Goal: Task Accomplishment & Management: Manage account settings

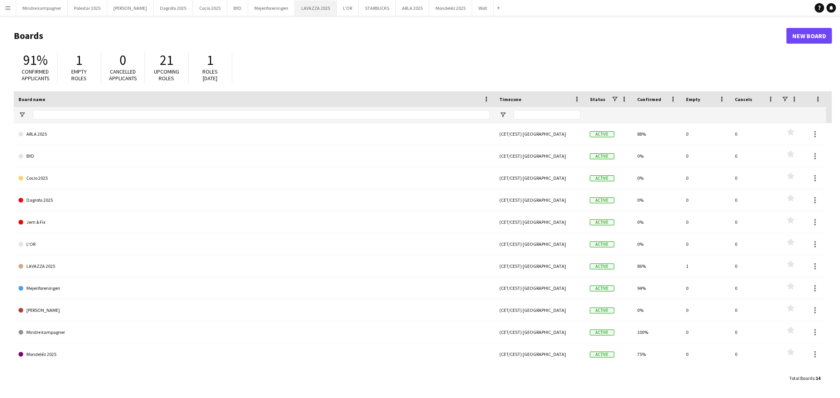
click at [295, 4] on button "LAVAZZA 2025 Close" at bounding box center [316, 7] width 42 height 15
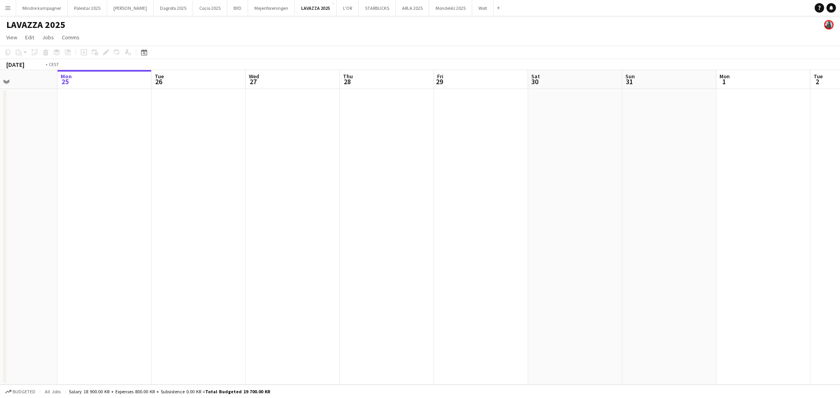
drag, startPoint x: 576, startPoint y: 233, endPoint x: 436, endPoint y: 238, distance: 140.6
click at [261, 241] on app-calendar-viewport "Fri 22 Sat 23 Sun 24 Mon 25 Tue 26 Wed 27 Thu 28 Fri 29 Sat 30 Sun 31 Mon 1 Tue…" at bounding box center [420, 227] width 840 height 315
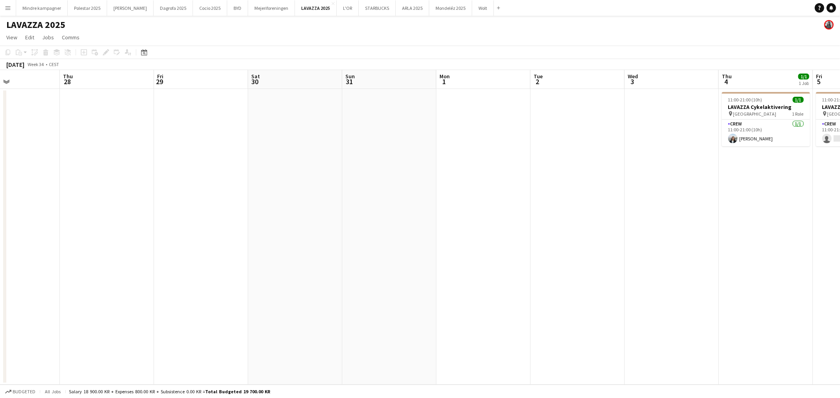
drag, startPoint x: 247, startPoint y: 249, endPoint x: 244, endPoint y: 241, distance: 8.2
click at [225, 249] on app-calendar-viewport "Sun 24 Mon 25 Tue 26 Wed 27 Thu 28 Fri 29 Sat 30 Sun 31 Mon 1 Tue 2 Wed 3 Thu 4…" at bounding box center [420, 227] width 840 height 315
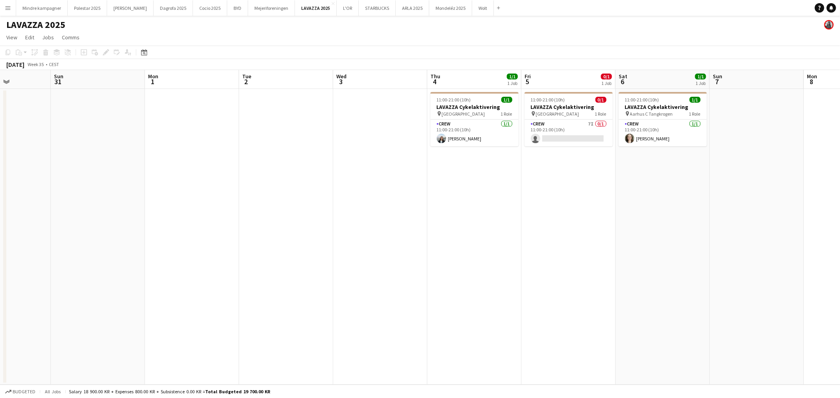
drag, startPoint x: 340, startPoint y: 253, endPoint x: 322, endPoint y: 252, distance: 18.5
click at [322, 252] on app-calendar-viewport "Wed 27 Thu 28 Fri 29 Sat 30 Sun 31 Mon 1 Tue 2 Wed 3 Thu 4 1/1 1 Job Fri 5 0/1 …" at bounding box center [420, 227] width 840 height 315
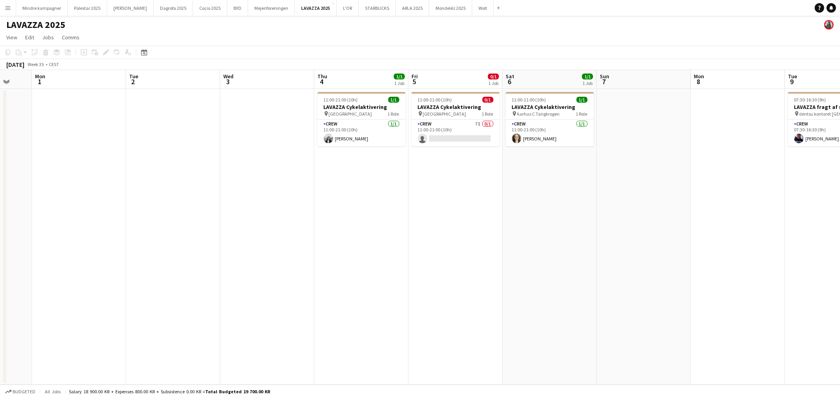
click at [392, 249] on app-calendar-viewport "Fri 29 Sat 30 Sun 31 Mon 1 Tue 2 Wed 3 Thu 4 1/1 1 Job Fri 5 0/1 1 Job Sat 6 1/…" at bounding box center [420, 227] width 840 height 315
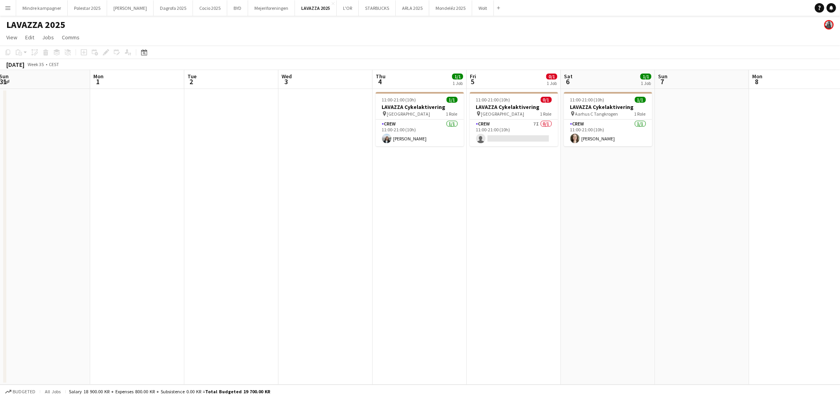
drag, startPoint x: 383, startPoint y: 244, endPoint x: 655, endPoint y: 231, distance: 272.3
click at [651, 231] on app-calendar-viewport "Fri 29 Sat 30 Sun 31 Mon 1 Tue 2 Wed 3 Thu 4 1/1 1 Job Fri 5 0/1 1 Job Sat 6 1/…" at bounding box center [420, 227] width 840 height 315
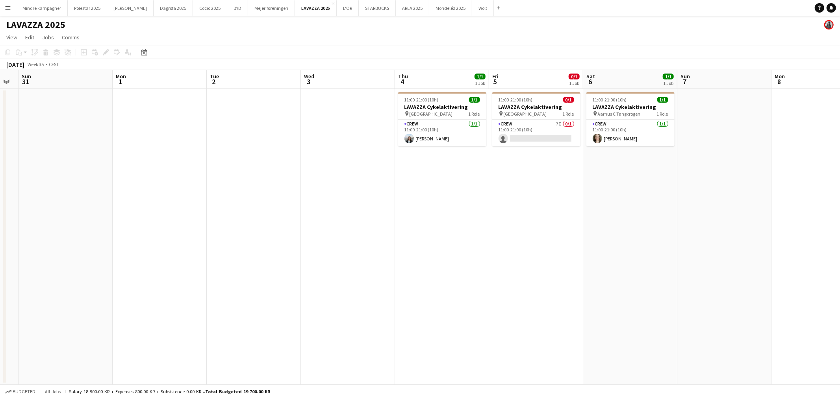
drag, startPoint x: 483, startPoint y: 251, endPoint x: 290, endPoint y: 256, distance: 193.0
click at [286, 258] on app-calendar-viewport "Thu 28 Fri 29 Sat 30 Sun 31 Mon 1 Tue 2 Wed 3 Thu 4 1/1 1 Job Fri 5 0/1 1 Job S…" at bounding box center [420, 227] width 840 height 315
drag, startPoint x: 478, startPoint y: 257, endPoint x: 459, endPoint y: 261, distance: 19.2
click at [459, 261] on app-calendar-viewport "Thu 28 Fri 29 Sat 30 Sun 31 Mon 1 Tue 2 Wed 3 Thu 4 1/1 1 Job Fri 5 0/1 1 Job S…" at bounding box center [420, 227] width 840 height 315
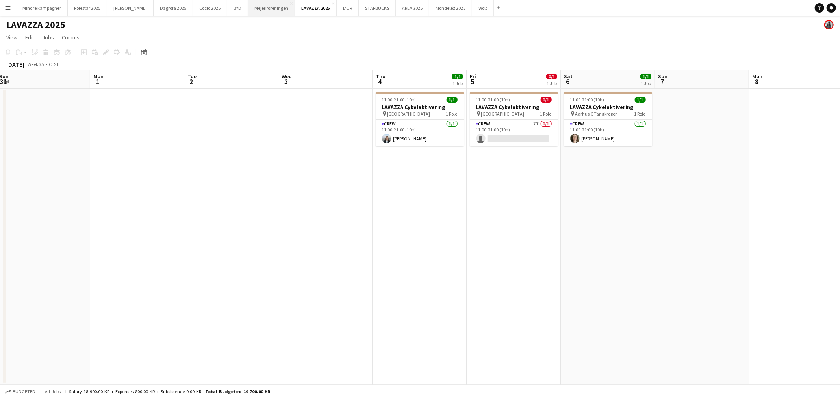
click at [261, 9] on button "Mejeriforeningen Close" at bounding box center [271, 7] width 47 height 15
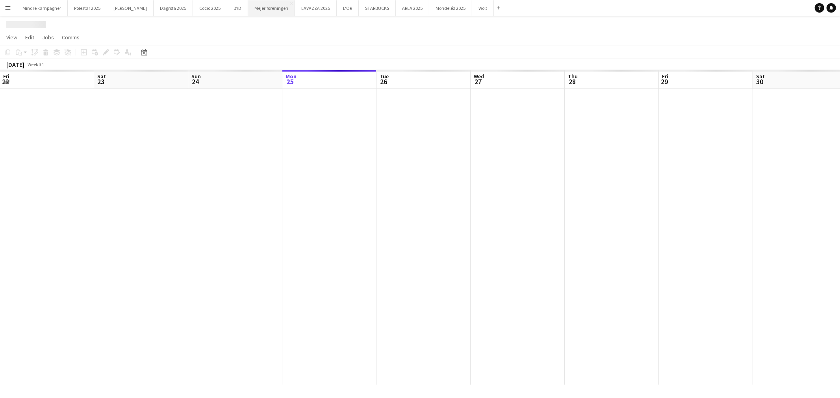
scroll to position [0, 188]
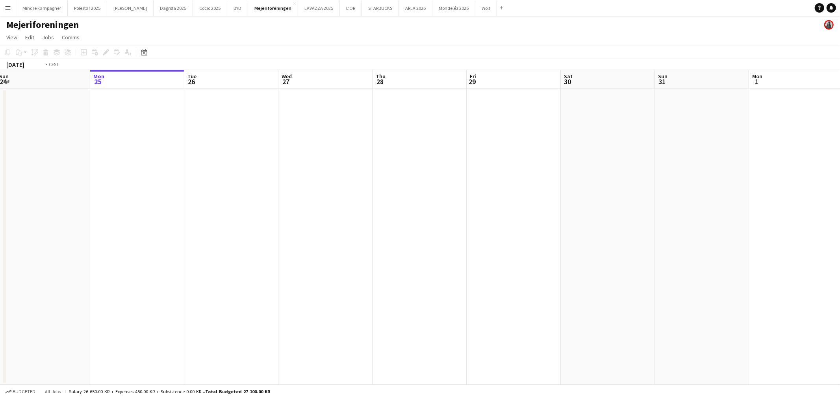
drag, startPoint x: 208, startPoint y: 278, endPoint x: 352, endPoint y: 248, distance: 147.1
click at [197, 278] on app-calendar-viewport "Fri 22 Sat 23 Sun 24 Mon 25 Tue 26 Wed 27 Thu 28 Fri 29 Sat 30 Sun 31 Mon 1 Tue…" at bounding box center [420, 227] width 840 height 315
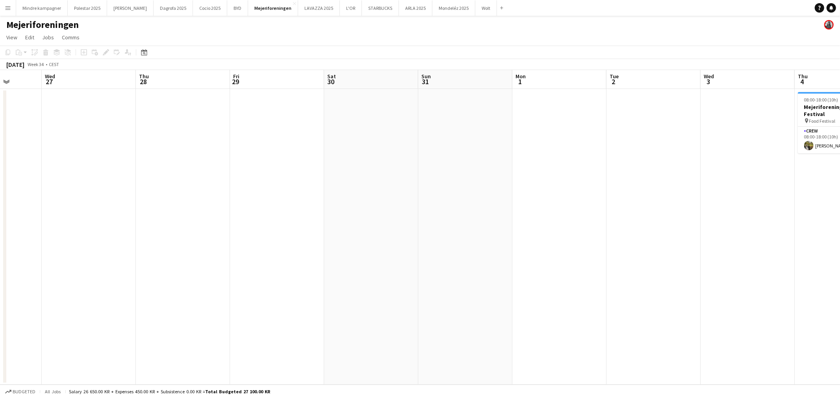
drag, startPoint x: 243, startPoint y: 276, endPoint x: 224, endPoint y: 273, distance: 19.9
click at [224, 273] on app-calendar-viewport "Sun 24 Mon 25 Tue 26 Wed 27 Thu 28 Fri 29 Sat 30 Sun 31 Mon 1 Tue 2 Wed 3 Thu 4…" at bounding box center [420, 227] width 840 height 315
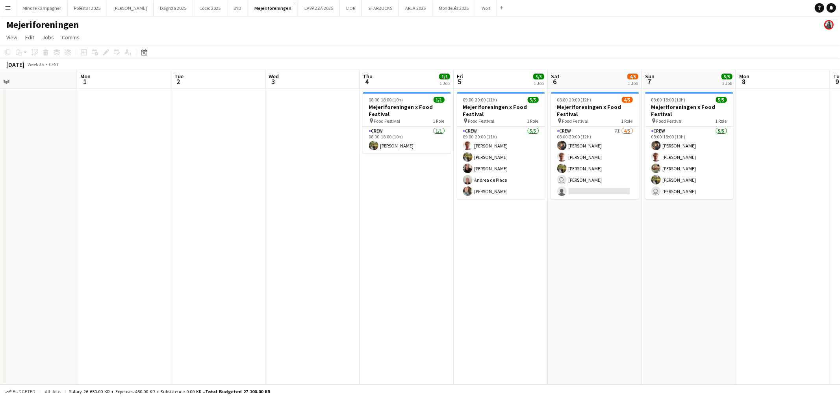
drag, startPoint x: 333, startPoint y: 289, endPoint x: 319, endPoint y: 289, distance: 14.2
click at [319, 289] on app-calendar-viewport "Thu 28 Fri 29 Sat 30 Sun 31 Mon 1 Tue 2 Wed 3 Thu 4 1/1 1 Job Fri 5 5/5 1 Job S…" at bounding box center [420, 227] width 840 height 315
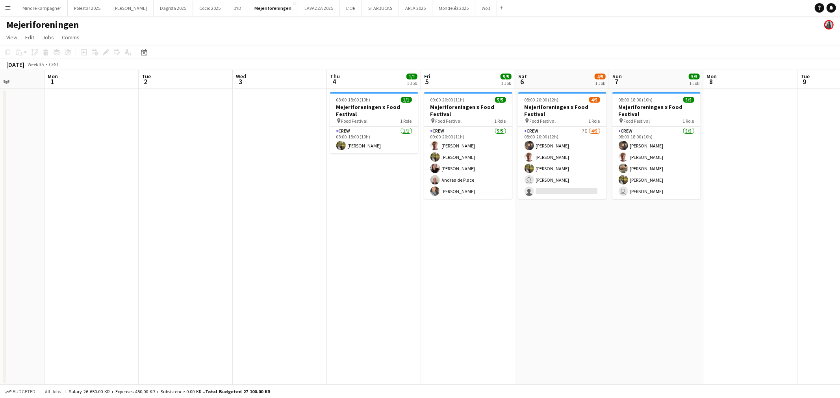
drag, startPoint x: 568, startPoint y: 285, endPoint x: 536, endPoint y: 291, distance: 32.4
click at [536, 291] on app-calendar-viewport "Fri 29 Sat 30 Sun 31 Mon 1 Tue 2 Wed 3 Thu 4 1/1 1 Job Fri 5 5/5 1 Job Sat 6 4/…" at bounding box center [420, 227] width 840 height 315
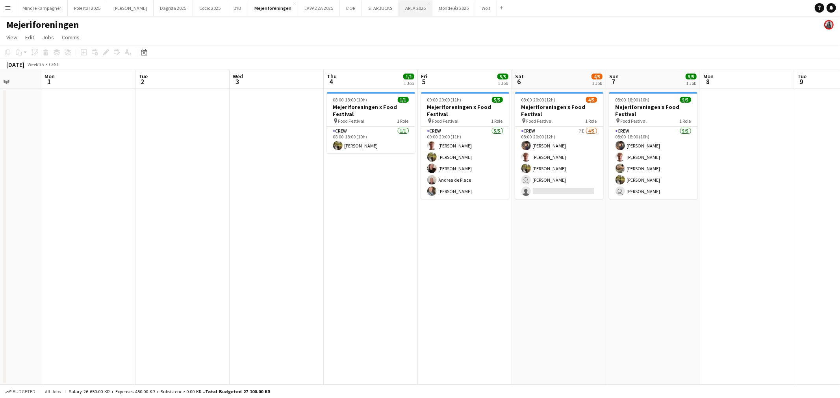
click at [399, 12] on button "ARLA 2025 Close" at bounding box center [415, 7] width 33 height 15
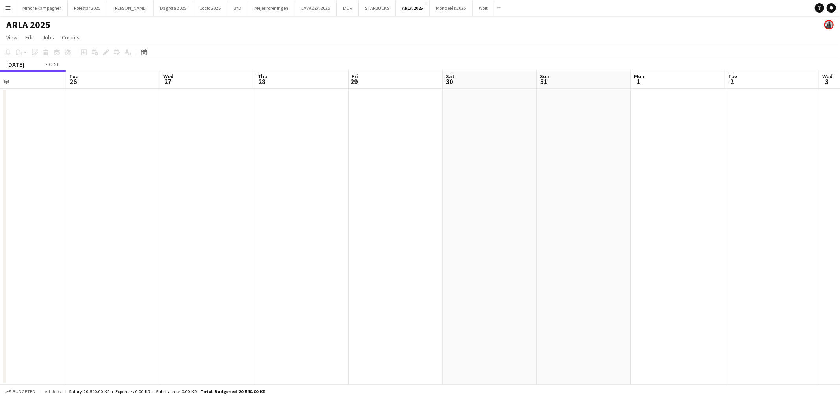
drag, startPoint x: 532, startPoint y: 250, endPoint x: 427, endPoint y: 259, distance: 105.5
click at [426, 259] on app-calendar-viewport "Fri 22 Sat 23 Sun 24 Mon 25 Tue 26 Wed 27 Thu 28 Fri 29 Sat 30 Sun 31 Mon 1 Tue…" at bounding box center [420, 227] width 840 height 315
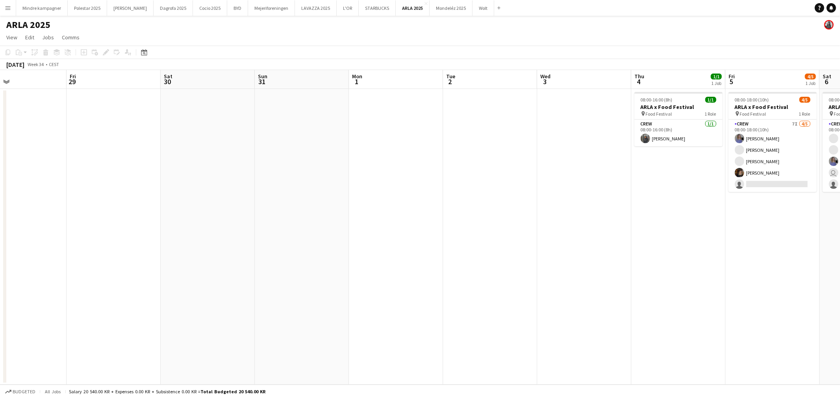
drag, startPoint x: 493, startPoint y: 260, endPoint x: 526, endPoint y: 262, distance: 32.3
click at [405, 261] on app-calendar-viewport "Mon 25 Tue 26 Wed 27 Thu 28 Fri 29 Sat 30 Sun 31 Mon 1 Tue 2 Wed 3 Thu 4 1/1 1 …" at bounding box center [420, 227] width 840 height 315
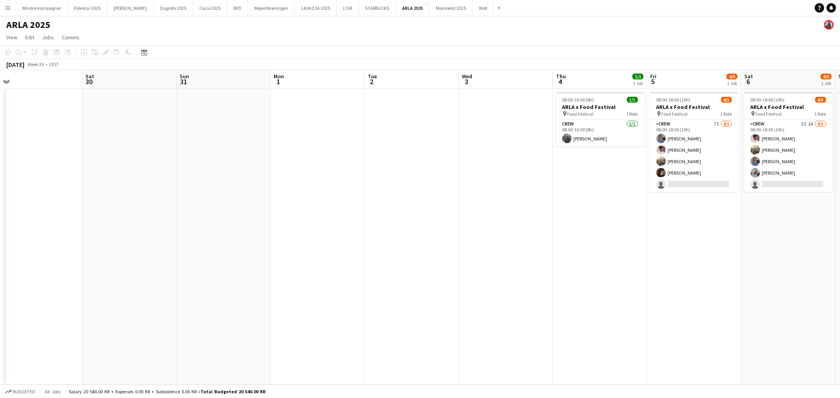
drag, startPoint x: 528, startPoint y: 274, endPoint x: 439, endPoint y: 288, distance: 90.4
click at [439, 288] on app-calendar-viewport "Tue 26 Wed 27 Thu 28 Fri 29 Sat 30 Sun 31 Mon 1 Tue 2 Wed 3 Thu 4 1/1 1 Job Fri…" at bounding box center [420, 227] width 840 height 315
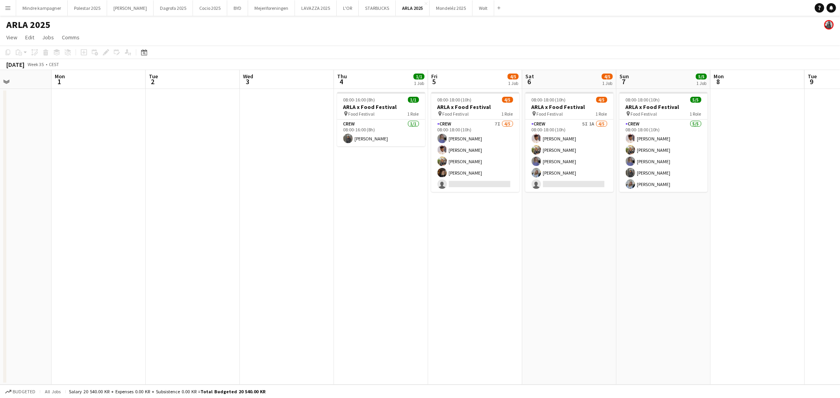
scroll to position [0, 302]
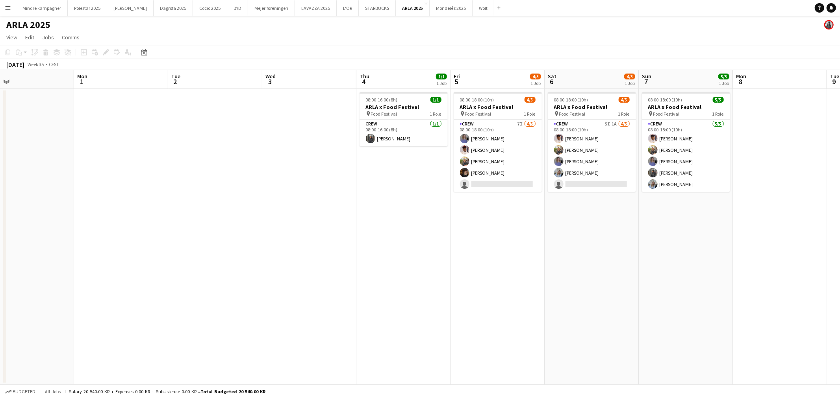
drag, startPoint x: 644, startPoint y: 309, endPoint x: 603, endPoint y: 310, distance: 41.4
click at [603, 310] on app-calendar-viewport "Thu 28 Fri 29 Sat 30 Sun 31 Mon 1 Tue 2 Wed 3 Thu 4 1/1 1 Job Fri 5 4/5 1 Job S…" at bounding box center [420, 227] width 840 height 315
click at [615, 136] on app-card-role "Crew 5I 1A [DATE] 08:00-18:00 (10h) [PERSON_NAME] [PERSON_NAME] [PERSON_NAME] s…" at bounding box center [592, 156] width 88 height 72
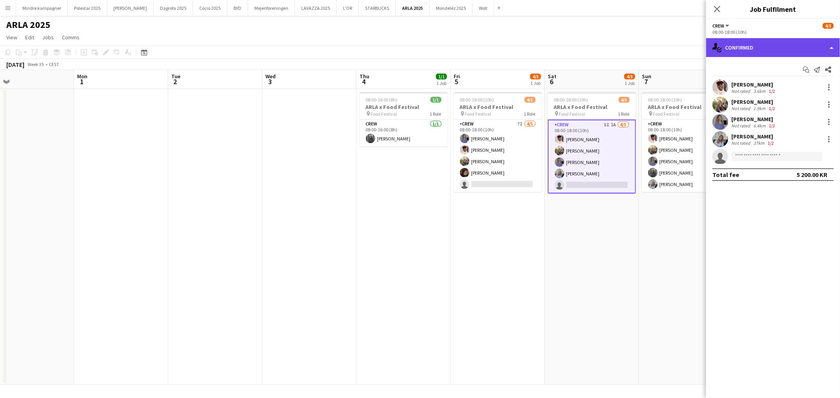
click at [767, 50] on div "single-neutral-actions-check-2 Confirmed" at bounding box center [773, 47] width 134 height 19
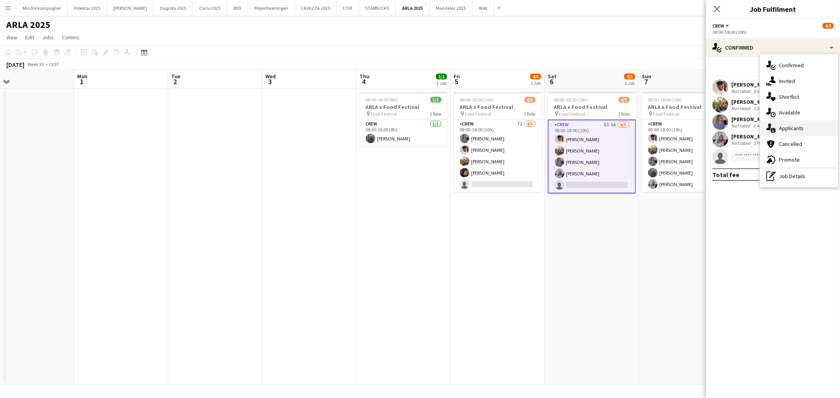
click at [791, 130] on div "single-neutral-actions-information Applicants" at bounding box center [799, 128] width 78 height 16
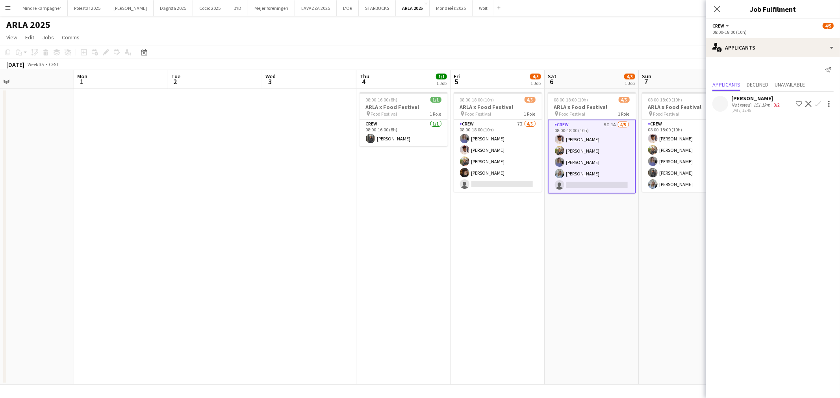
click at [640, 316] on app-date-cell "08:00-18:00 (10h) 5/5 ARLA x Food Festival pin Food Festival 1 Role Crew [DATE]…" at bounding box center [686, 237] width 94 height 296
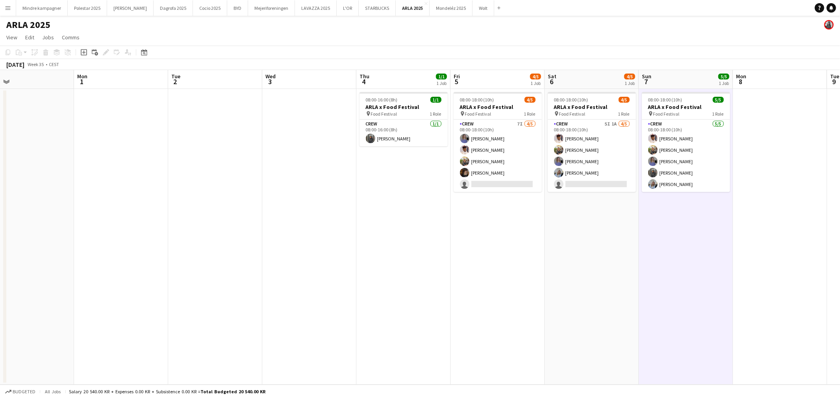
scroll to position [0, 298]
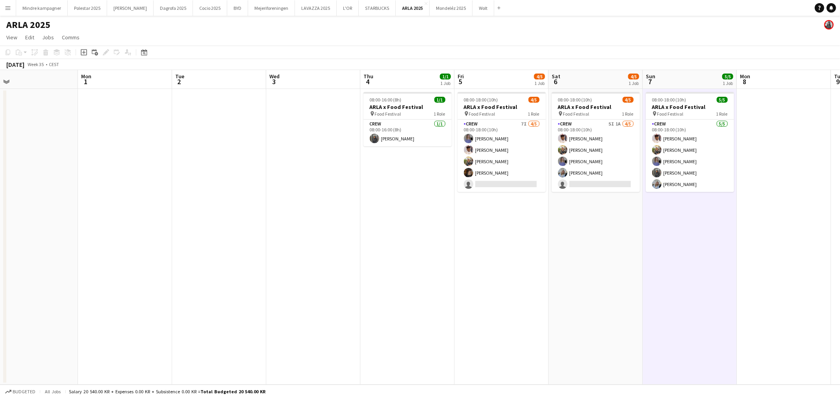
click at [532, 305] on app-calendar-viewport "Thu 28 Fri 29 Sat 30 Sun 31 Mon 1 Tue 2 Wed 3 Thu 4 1/1 1 Job Fri 5 4/5 1 Job S…" at bounding box center [420, 227] width 840 height 315
click at [299, 11] on button "LAVAZZA 2025 Close" at bounding box center [316, 7] width 42 height 15
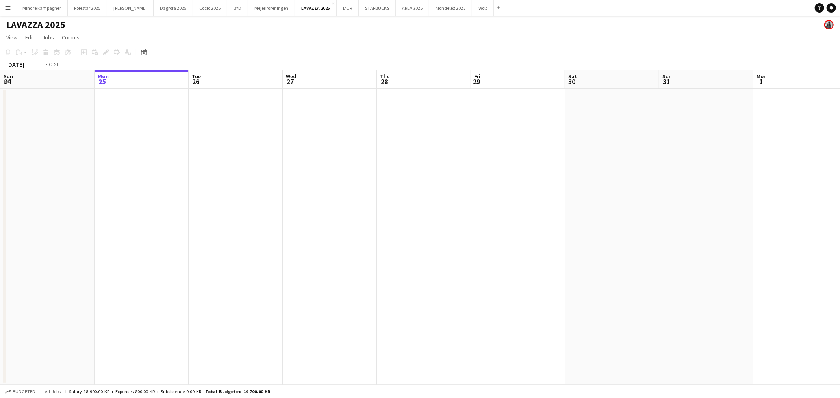
drag, startPoint x: 270, startPoint y: 194, endPoint x: 173, endPoint y: 201, distance: 97.1
click at [173, 201] on app-calendar-viewport "Fri 22 Sat 23 Sun 24 Mon 25 Tue 26 Wed 27 Thu 28 Fri 29 Sat 30 Sun 31 Mon 1 Tue…" at bounding box center [420, 227] width 840 height 315
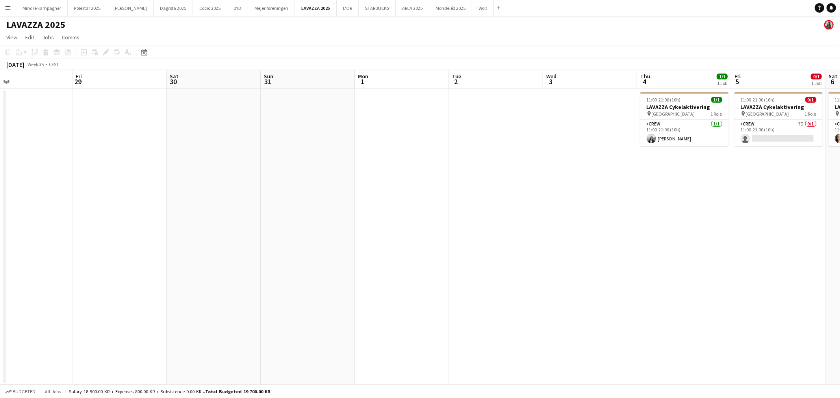
drag, startPoint x: 636, startPoint y: 208, endPoint x: 361, endPoint y: 209, distance: 274.8
click at [316, 215] on app-calendar-viewport "Tue 26 Wed 27 Thu 28 Fri 29 Sat 30 Sun 31 Mon 1 Tue 2 Wed 3 Thu 4 1/1 1 Job Fri…" at bounding box center [420, 227] width 840 height 315
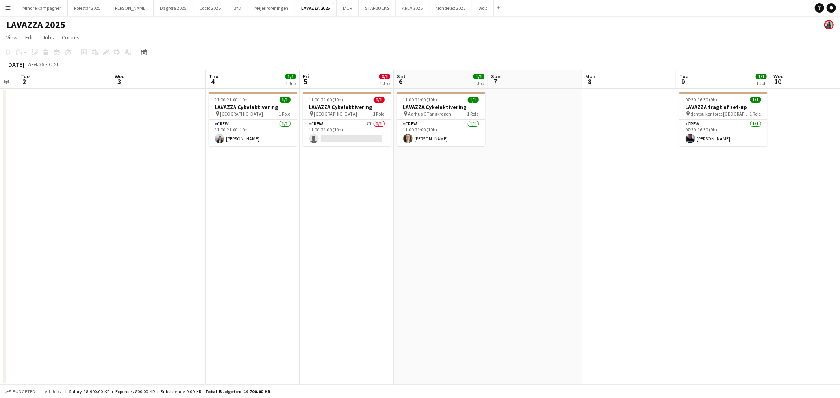
click at [319, 234] on app-calendar-viewport "Sat 30 Sun 31 Mon 1 Tue 2 Wed 3 Thu 4 1/1 1 Job Fri 5 0/1 1 Job Sat 6 1/1 1 Job…" at bounding box center [420, 227] width 840 height 315
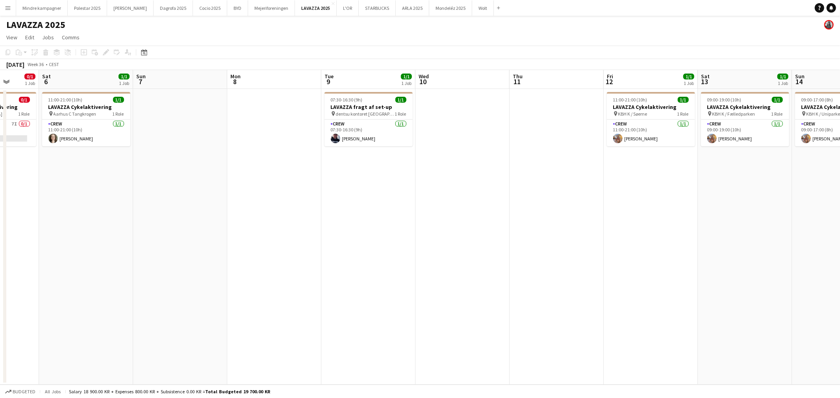
drag, startPoint x: 366, startPoint y: 239, endPoint x: 463, endPoint y: 230, distance: 97.3
click at [357, 239] on app-calendar-viewport "Wed 3 Thu 4 1/1 1 Job Fri 5 0/1 1 Job Sat 6 1/1 1 Job Sun 7 Mon 8 Tue 9 1/1 1 J…" at bounding box center [420, 227] width 840 height 315
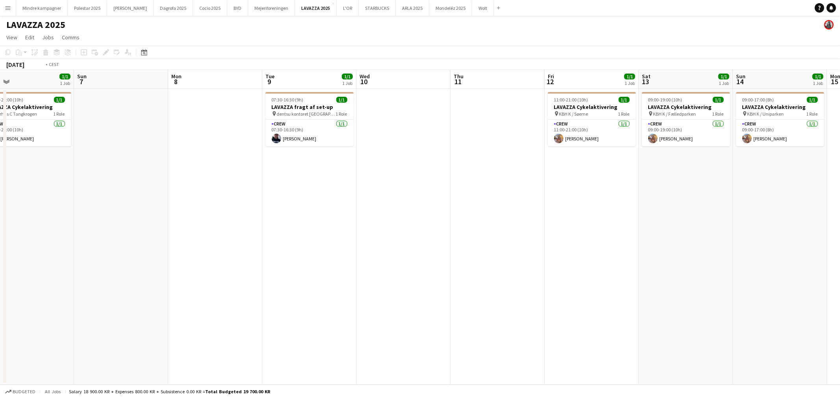
drag, startPoint x: 629, startPoint y: 227, endPoint x: 376, endPoint y: 227, distance: 253.1
click at [376, 228] on app-calendar-viewport "Wed 3 Thu 4 1/1 1 Job Fri 5 0/1 1 Job Sat 6 1/1 1 Job Sun 7 Mon 8 Tue 9 1/1 1 J…" at bounding box center [420, 227] width 840 height 315
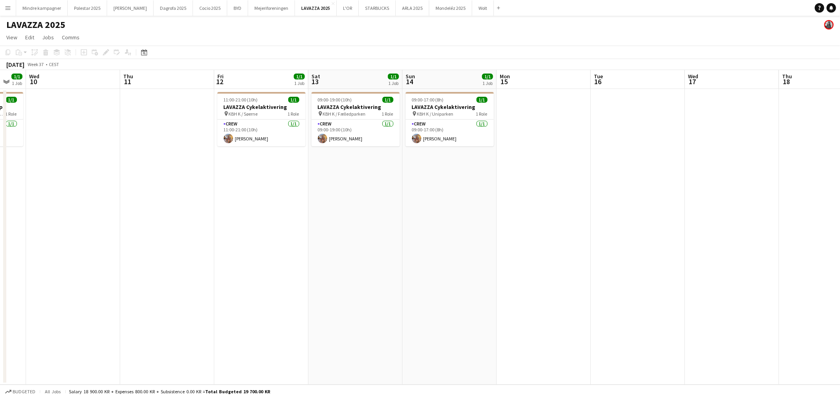
drag, startPoint x: 401, startPoint y: 227, endPoint x: 386, endPoint y: 167, distance: 61.6
click at [388, 198] on app-calendar-viewport "Sun 7 Mon 8 Tue 9 1/1 1 Job Wed 10 Thu 11 Fri 12 1/1 1 Job Sat 13 1/1 1 Job Sun…" at bounding box center [420, 227] width 840 height 315
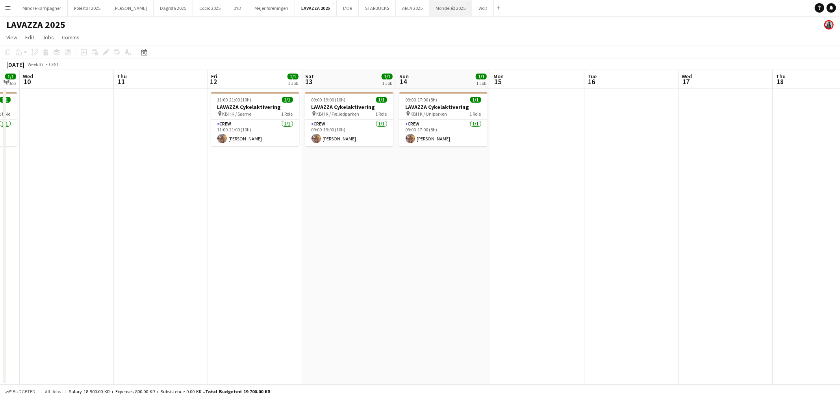
click at [429, 9] on button "Mondeléz 2025 Close" at bounding box center [450, 7] width 43 height 15
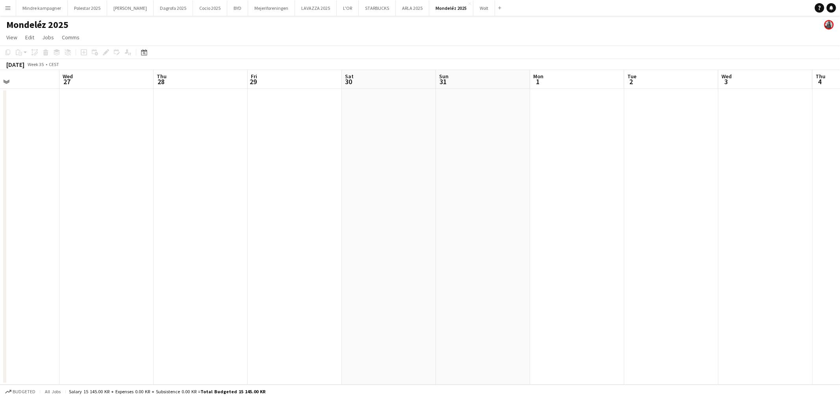
drag, startPoint x: 635, startPoint y: 220, endPoint x: 447, endPoint y: 223, distance: 188.2
click at [407, 225] on app-calendar-viewport "Sun 24 Mon 25 Tue 26 Wed 27 Thu 28 Fri 29 Sat 30 Sun 31 Mon 1 Tue 2 Wed 3 Thu 4…" at bounding box center [420, 227] width 840 height 315
drag, startPoint x: 591, startPoint y: 228, endPoint x: 374, endPoint y: 221, distance: 217.0
click at [361, 226] on app-calendar-viewport "Mon 25 Tue 26 Wed 27 Thu 28 Fri 29 Sat 30 Sun 31 Mon 1 Tue 2 Wed 3 Thu 4 Fri 5 …" at bounding box center [420, 227] width 840 height 315
drag, startPoint x: 659, startPoint y: 227, endPoint x: 207, endPoint y: 211, distance: 451.8
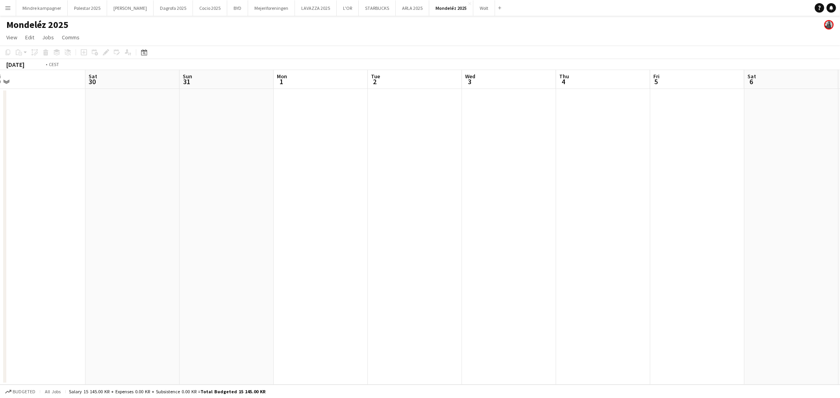
click at [205, 214] on app-calendar-viewport "Wed 27 Thu 28 Fri 29 Sat 30 Sun 31 Mon 1 Tue 2 Wed 3 Thu 4 Fri 5 Sat 6 Sun 7 Mo…" at bounding box center [420, 227] width 840 height 315
drag, startPoint x: 638, startPoint y: 238, endPoint x: 230, endPoint y: 221, distance: 408.6
click at [230, 221] on app-calendar-viewport "Fri 5 Sat 6 Sun 7 Mon 8 Tue 9 Wed 10 Thu 11 Fri 12 Sat 13 Sun 14 Mon 15 Tue 16 …" at bounding box center [420, 227] width 840 height 315
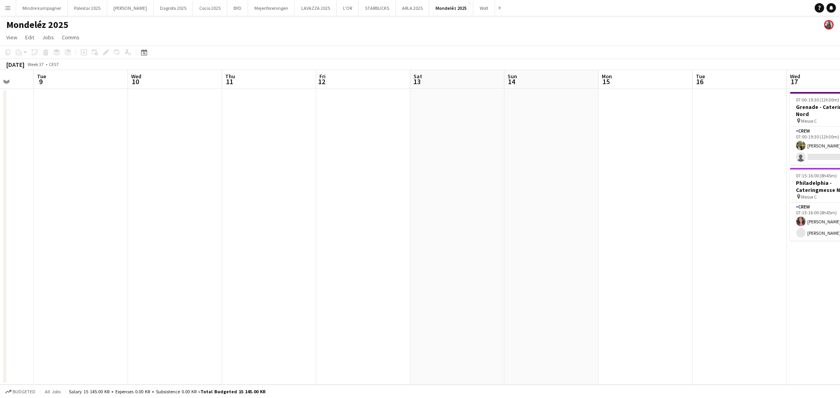
drag, startPoint x: 576, startPoint y: 234, endPoint x: 121, endPoint y: 227, distance: 454.3
click at [121, 227] on app-calendar-viewport "Sat 6 Sun 7 Mon 8 Tue 9 Wed 10 Thu 11 Fri 12 Sat 13 Sun 14 Mon 15 Tue 16 Wed 17…" at bounding box center [420, 227] width 840 height 315
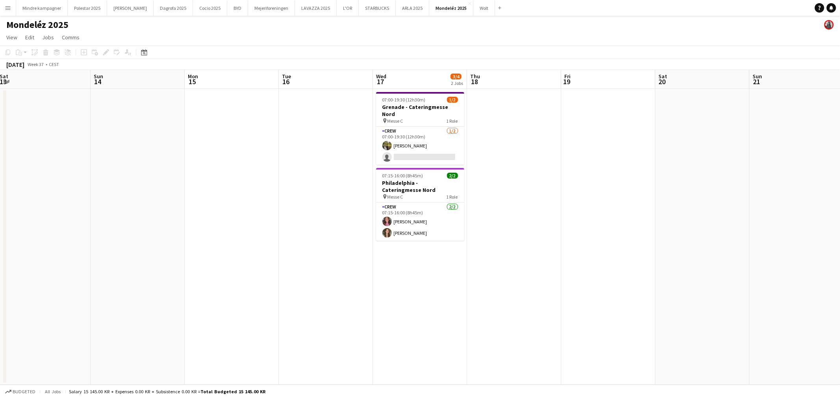
scroll to position [0, 257]
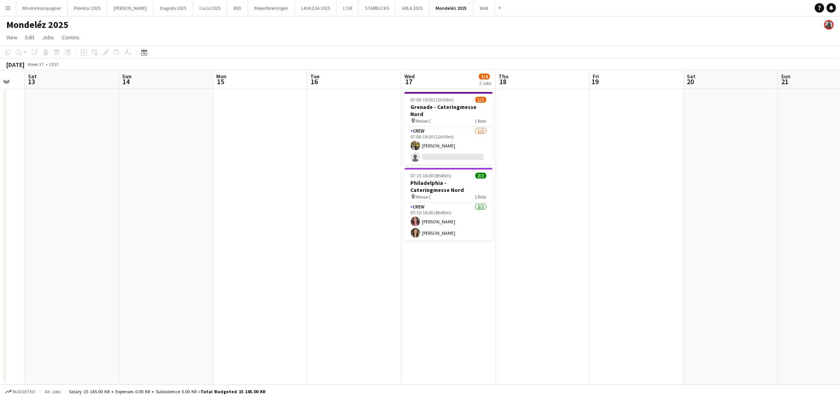
drag, startPoint x: 426, startPoint y: 229, endPoint x: 360, endPoint y: 238, distance: 66.4
click at [360, 238] on app-calendar-viewport "Wed 10 Thu 11 Fri 12 Sat 13 Sun 14 Mon 15 Tue 16 Wed 17 3/4 2 Jobs Thu 18 Fri 1…" at bounding box center [420, 227] width 840 height 315
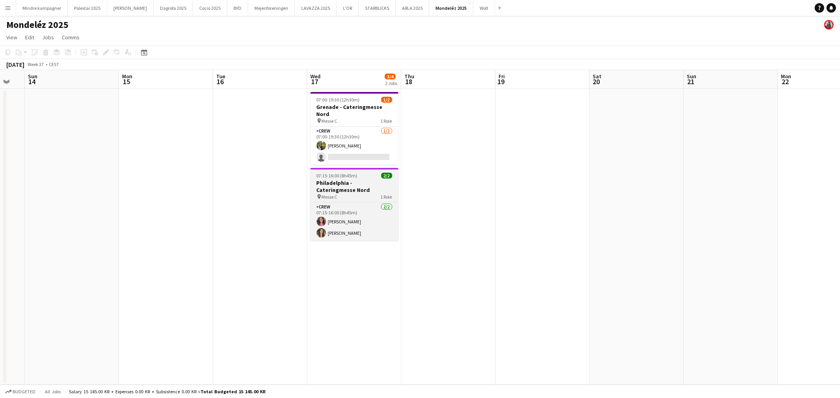
click at [371, 173] on div "07:15-16:00 (8h45m) 2/2" at bounding box center [354, 176] width 88 height 6
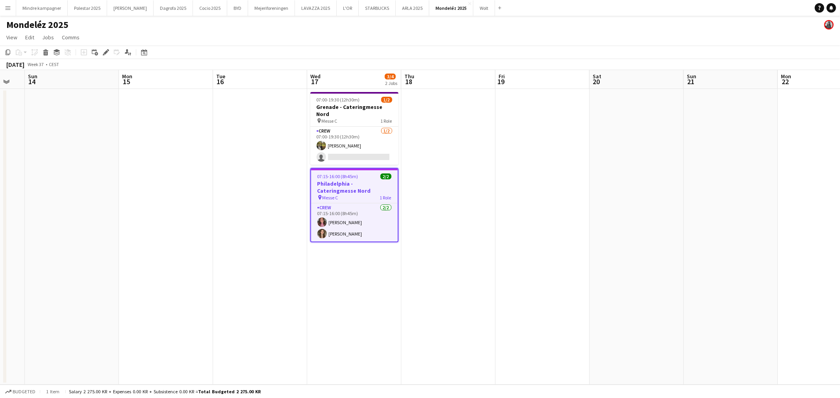
click at [222, 200] on app-date-cell at bounding box center [260, 237] width 94 height 296
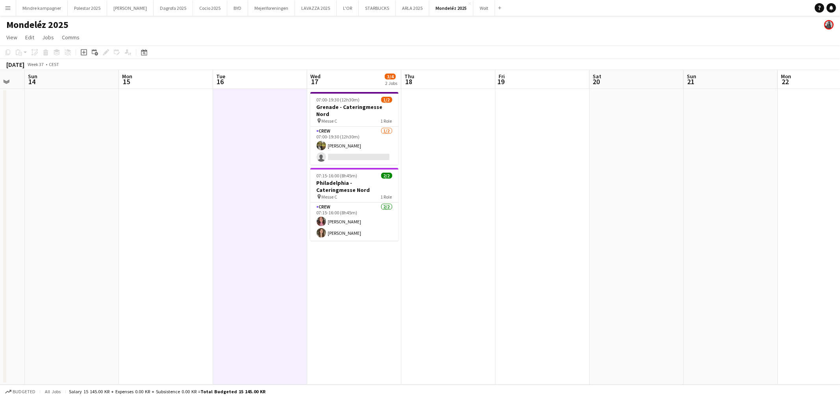
scroll to position [0, 257]
